Goal: Task Accomplishment & Management: Complete application form

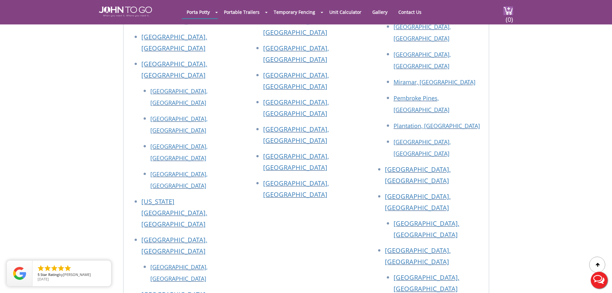
scroll to position [4014, 0]
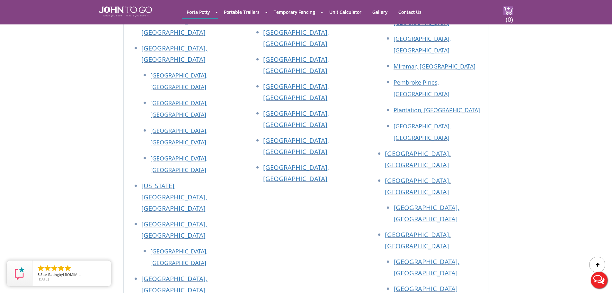
click at [403, 82] on div at bounding box center [306, 146] width 612 height 293
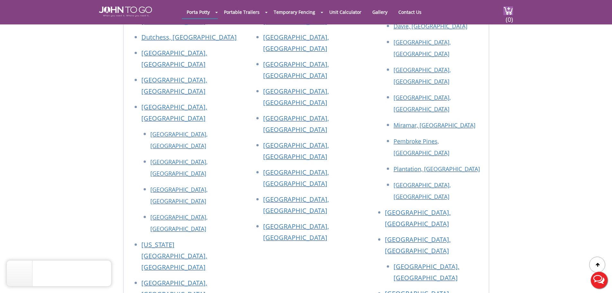
scroll to position [3917, 0]
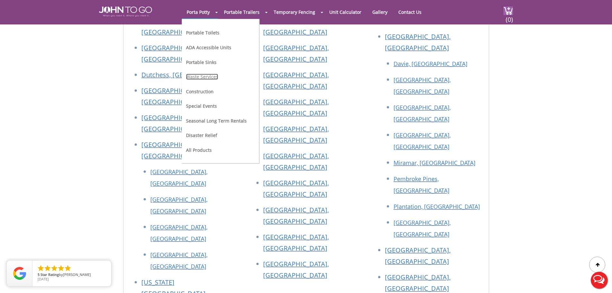
click at [203, 77] on link "Waste Services" at bounding box center [202, 77] width 32 height 6
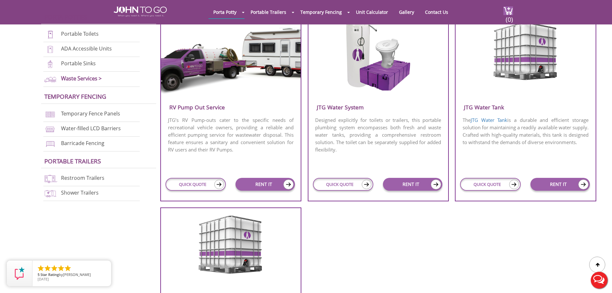
scroll to position [289, 0]
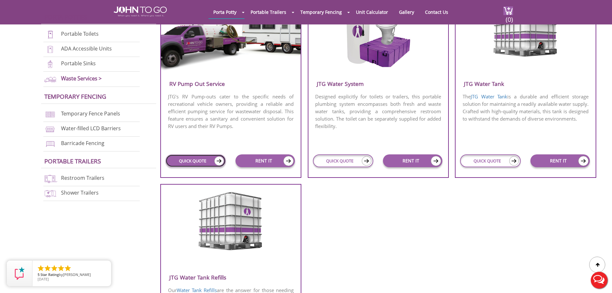
click at [207, 161] on link "QUICK QUOTE" at bounding box center [195, 160] width 60 height 13
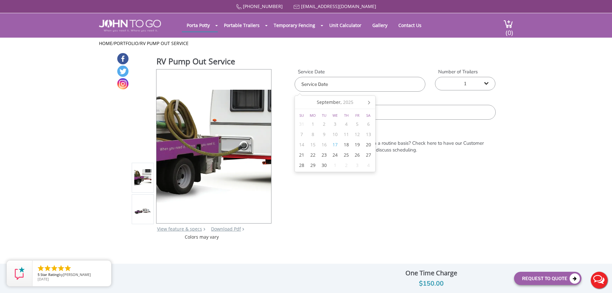
click at [333, 86] on input "text" at bounding box center [359, 84] width 131 height 15
click at [357, 146] on div "19" at bounding box center [357, 144] width 11 height 10
type input "09/19/2025"
click at [437, 140] on label "Do you need RV servicing on a routine basis? Check here to have our Customer Se…" at bounding box center [400, 147] width 179 height 14
click at [306, 141] on input "Do you need RV servicing on a routine basis? Check here to have our Customer Se…" at bounding box center [302, 143] width 7 height 4
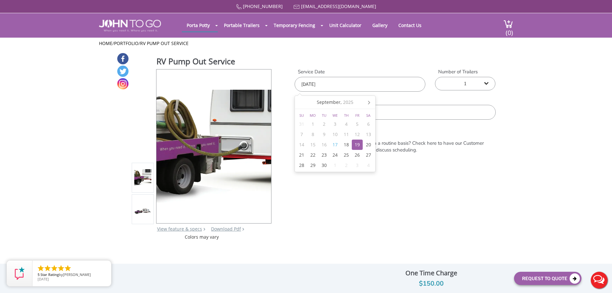
checkbox input "true"
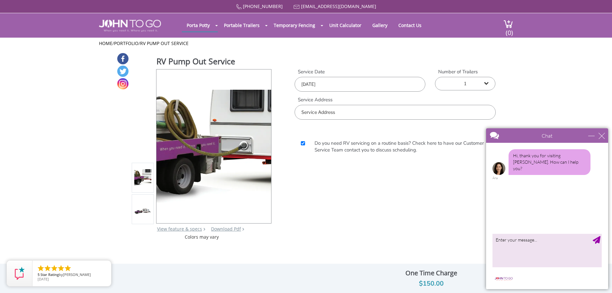
click at [365, 112] on input "text" at bounding box center [394, 112] width 201 height 15
type input "6"
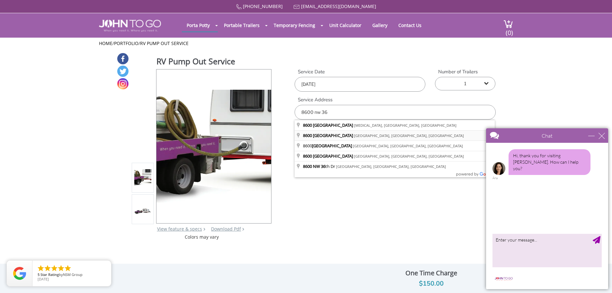
type input "8600 Northwest 36th Avenue, Miami, FL, USA"
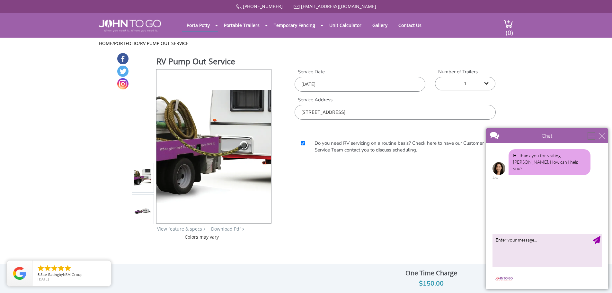
click at [590, 135] on div "minimize" at bounding box center [591, 135] width 6 height 6
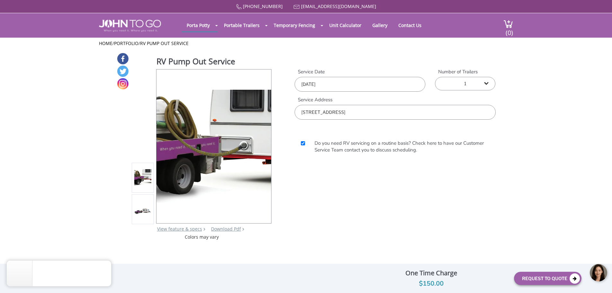
click at [352, 144] on label "Do you need RV servicing on a routine basis? Check here to have our Customer Se…" at bounding box center [400, 147] width 179 height 14
click at [306, 144] on input "Do you need RV servicing on a routine basis? Check here to have our Customer Se…" at bounding box center [302, 143] width 7 height 4
click at [302, 144] on input "Do you need RV servicing on a routine basis? Check here to have our Customer Se…" at bounding box center [302, 143] width 7 height 4
checkbox input "true"
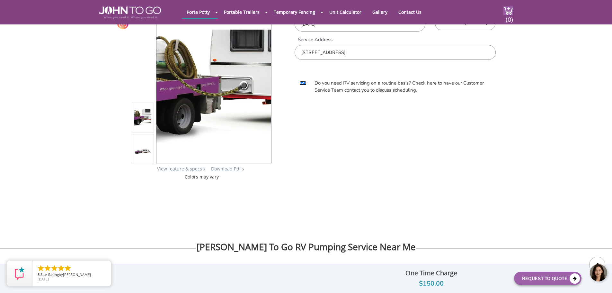
scroll to position [32, 0]
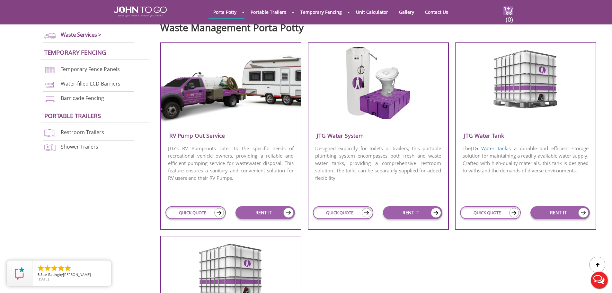
scroll to position [193, 0]
